Goal: Task Accomplishment & Management: Manage account settings

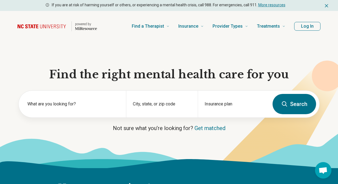
click at [302, 28] on button "Log In" at bounding box center [307, 26] width 26 height 9
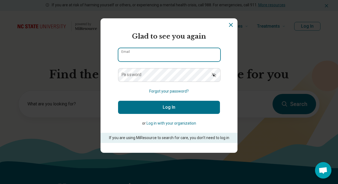
type input "**********"
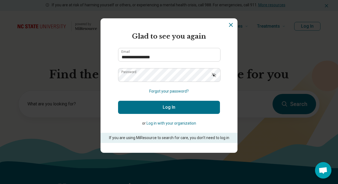
click at [160, 110] on button "Log In" at bounding box center [169, 107] width 102 height 13
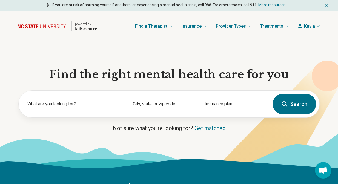
click at [313, 27] on span "Kayla" at bounding box center [309, 26] width 11 height 7
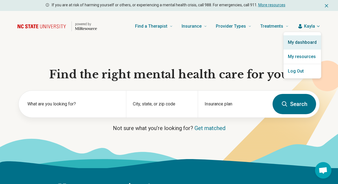
click at [295, 42] on link "My dashboard" at bounding box center [303, 42] width 38 height 14
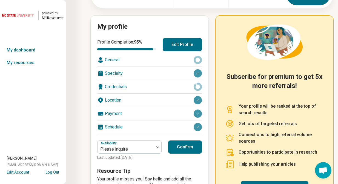
scroll to position [48, 0]
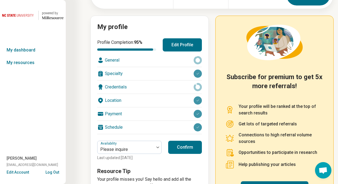
click at [198, 62] on circle at bounding box center [198, 60] width 6 height 6
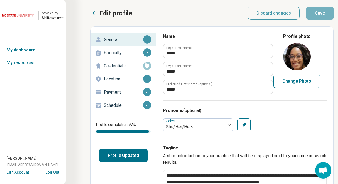
click at [142, 66] on p "Credentials" at bounding box center [123, 66] width 39 height 7
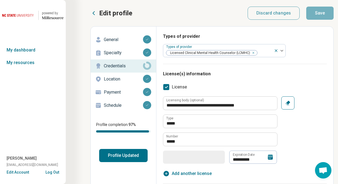
type textarea "*"
click at [122, 158] on button "Profile Updated" at bounding box center [123, 155] width 48 height 13
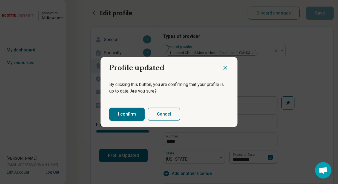
click at [162, 114] on button "Cancel" at bounding box center [164, 114] width 32 height 13
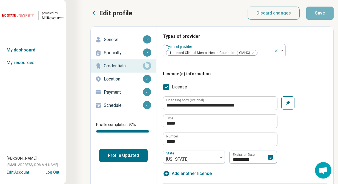
click at [113, 110] on link "Schedule" at bounding box center [123, 105] width 65 height 13
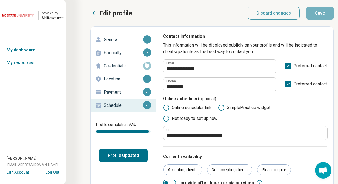
click at [115, 105] on p "Schedule" at bounding box center [123, 105] width 39 height 7
click at [118, 154] on button "Profile Updated" at bounding box center [123, 155] width 48 height 13
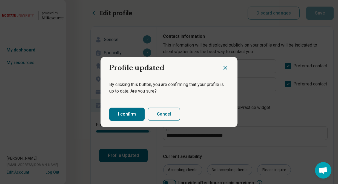
click at [128, 115] on button "I confirm" at bounding box center [126, 114] width 35 height 13
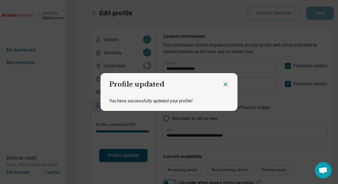
click at [221, 82] on h2 "Profile updated" at bounding box center [162, 82] width 122 height 18
click at [224, 83] on icon "Close dialog" at bounding box center [225, 84] width 7 height 7
